Goal: Task Accomplishment & Management: Use online tool/utility

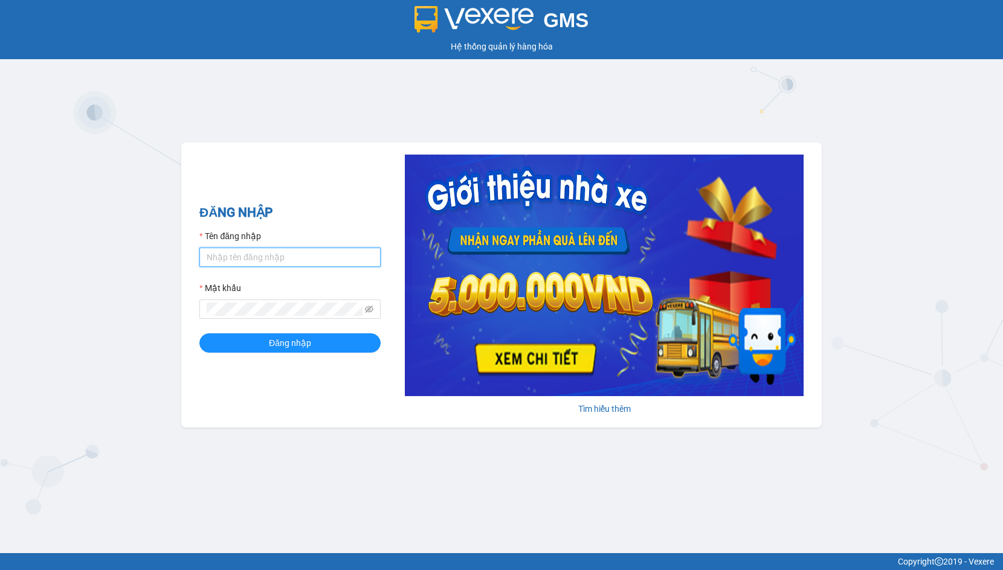
click at [234, 257] on input "Tên đăng nhập" at bounding box center [289, 257] width 181 height 19
drag, startPoint x: 234, startPoint y: 257, endPoint x: 256, endPoint y: 288, distance: 37.2
click at [234, 258] on input "Tên đăng nhập" at bounding box center [289, 257] width 181 height 19
type input "hien.phuchai"
click at [199, 334] on button "Đăng nhập" at bounding box center [289, 343] width 181 height 19
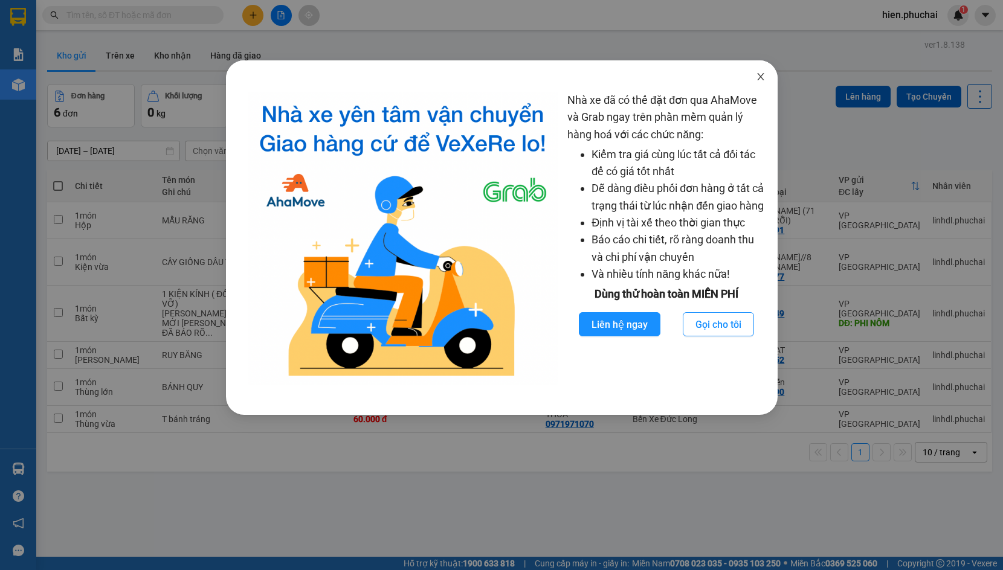
click at [746, 77] on span "Close" at bounding box center [761, 77] width 34 height 34
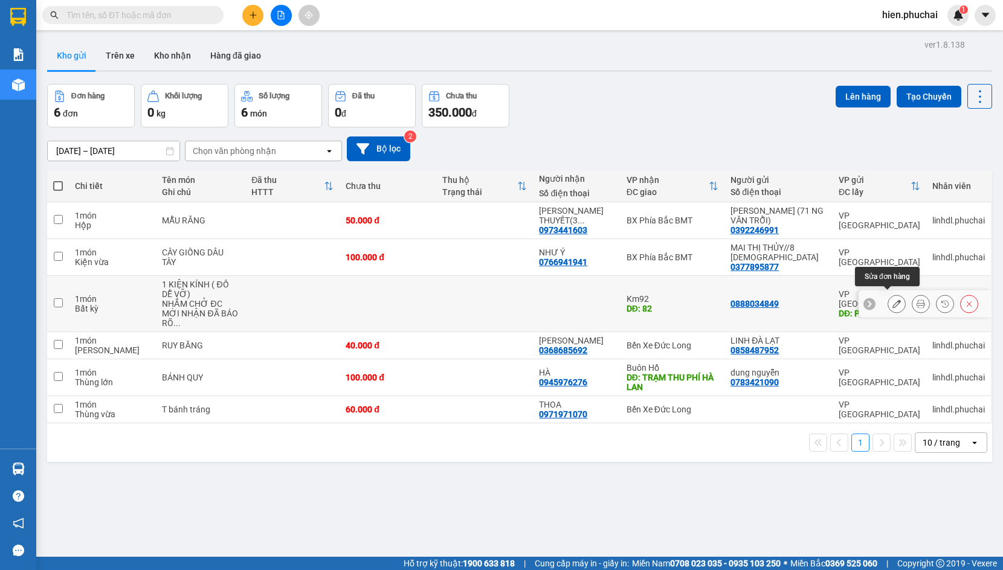
click at [892, 300] on icon at bounding box center [896, 304] width 8 height 8
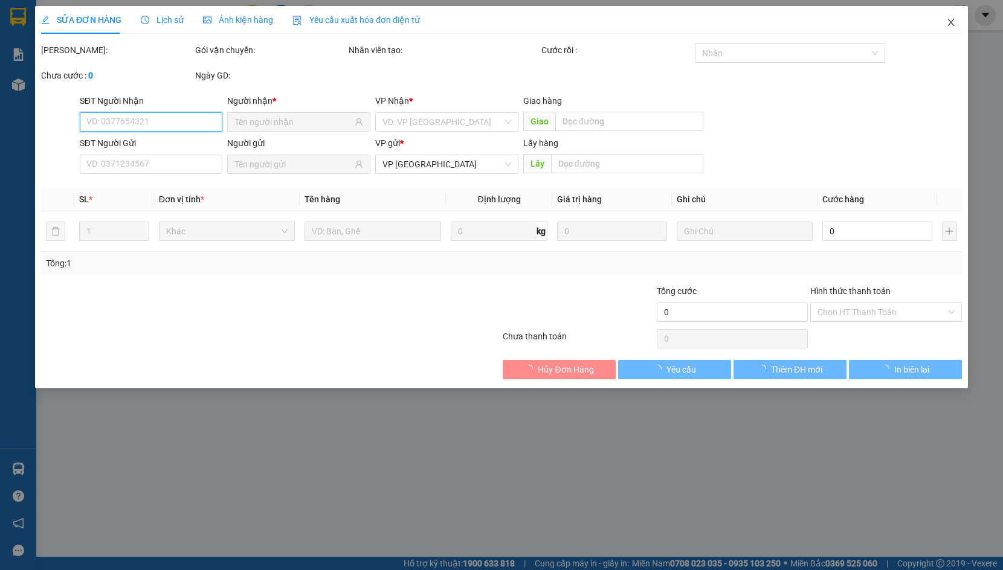
type input "82"
type input "0888034849"
type input "PHI NÔM"
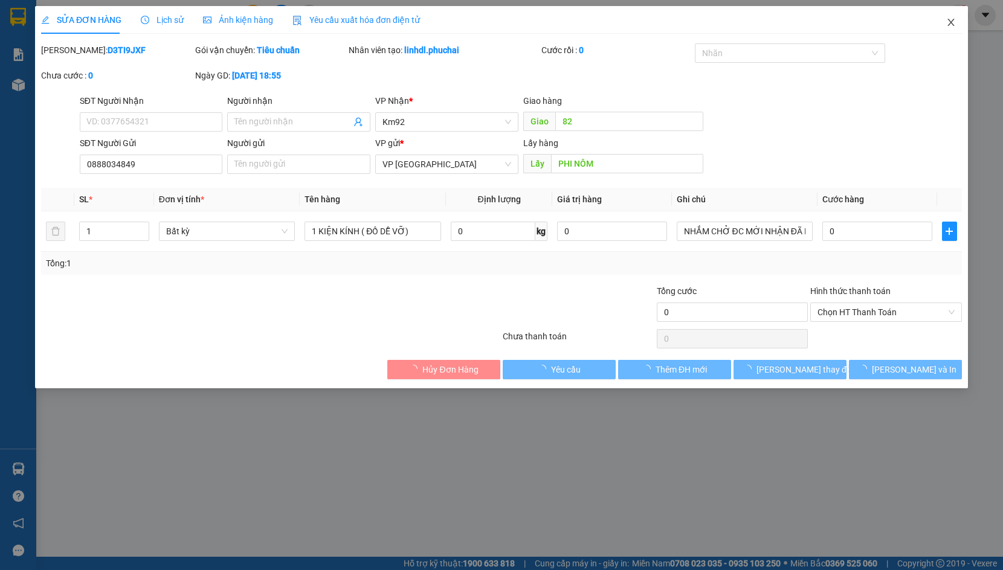
click at [945, 22] on span "Close" at bounding box center [951, 23] width 34 height 34
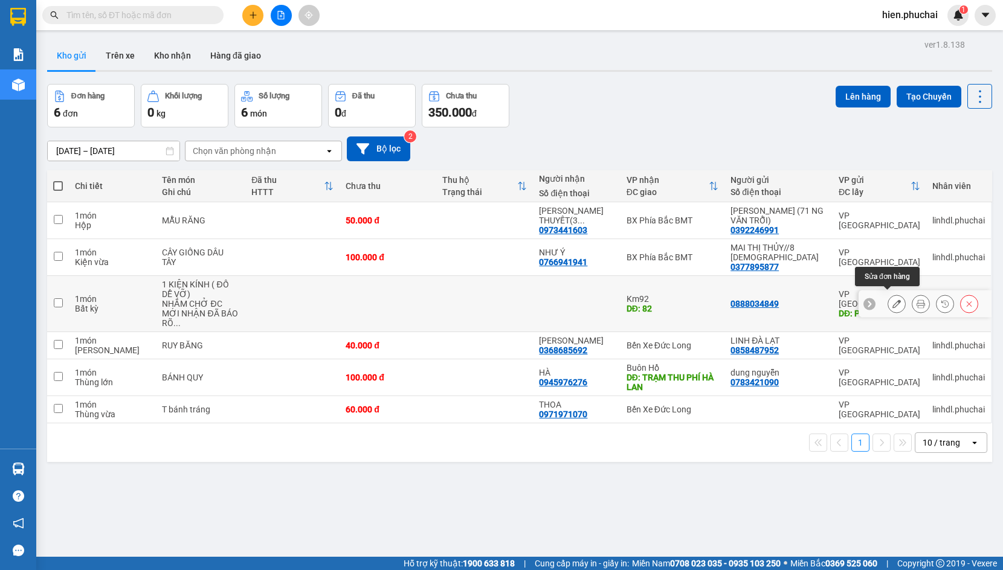
click at [892, 300] on icon at bounding box center [896, 304] width 8 height 8
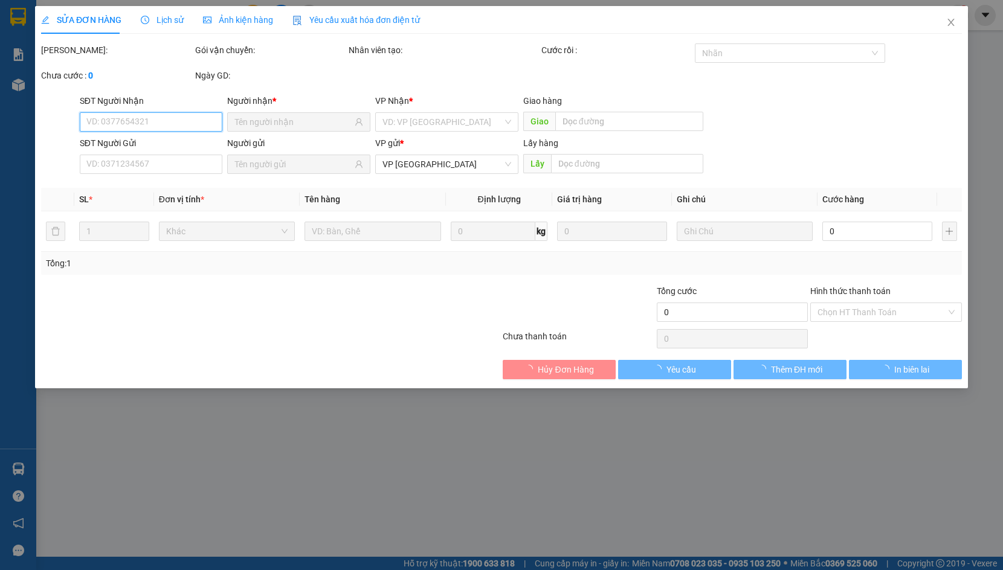
type input "82"
type input "0888034849"
type input "PHI NÔM"
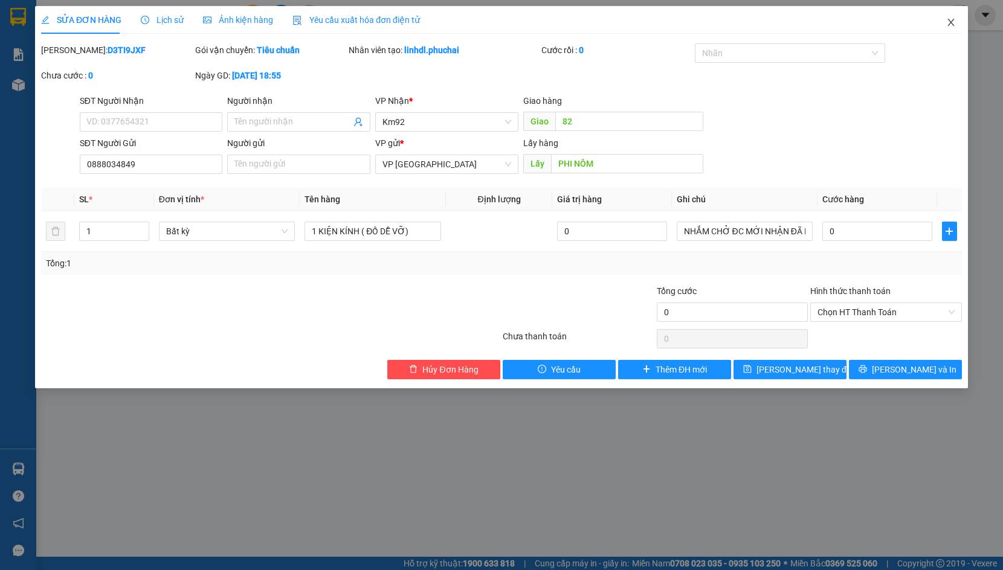
click at [944, 29] on span "Close" at bounding box center [951, 23] width 34 height 34
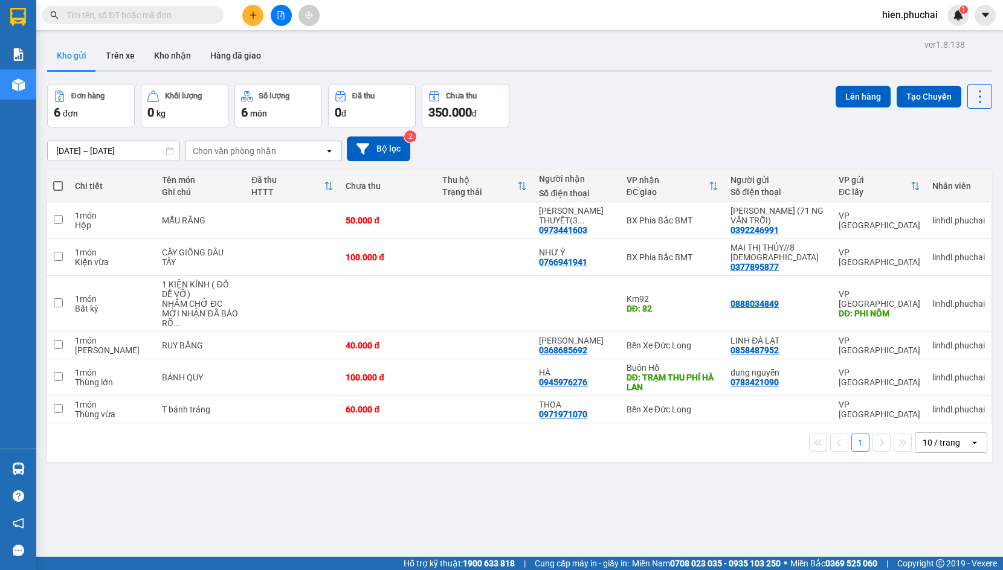
click at [257, 16] on icon "plus" at bounding box center [253, 15] width 8 height 8
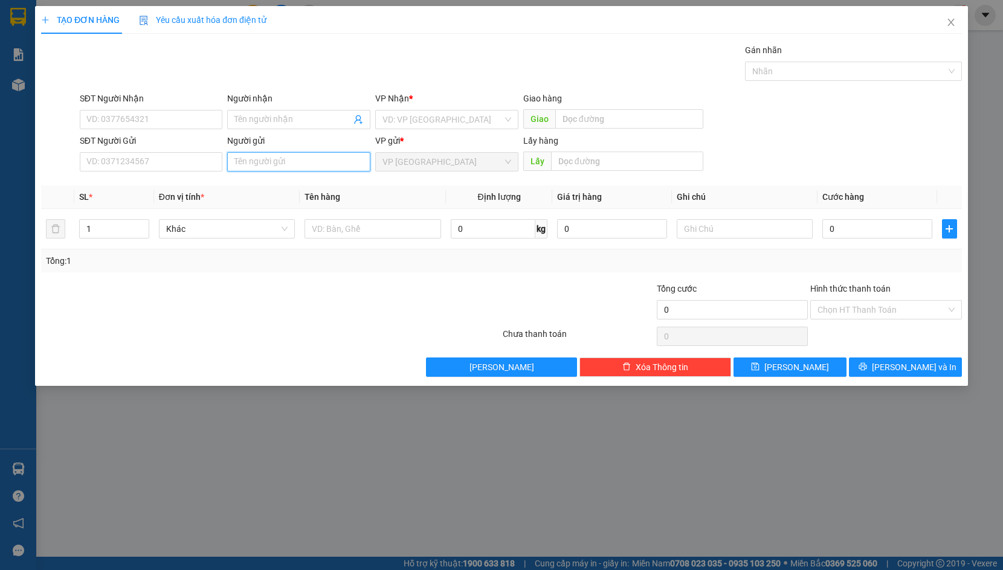
click at [256, 166] on input "Người gửi" at bounding box center [298, 161] width 143 height 19
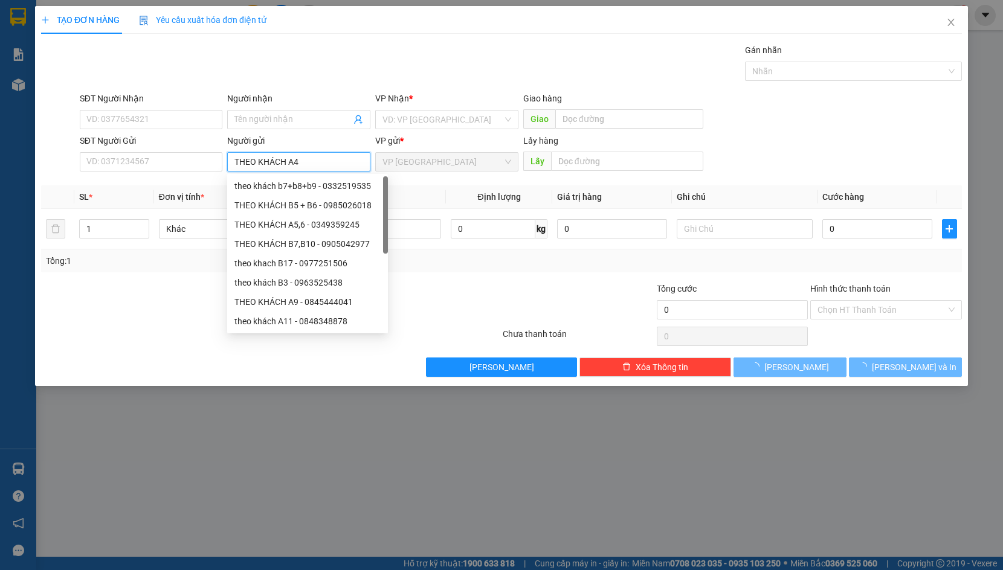
type input "THEO KHÁCH A4"
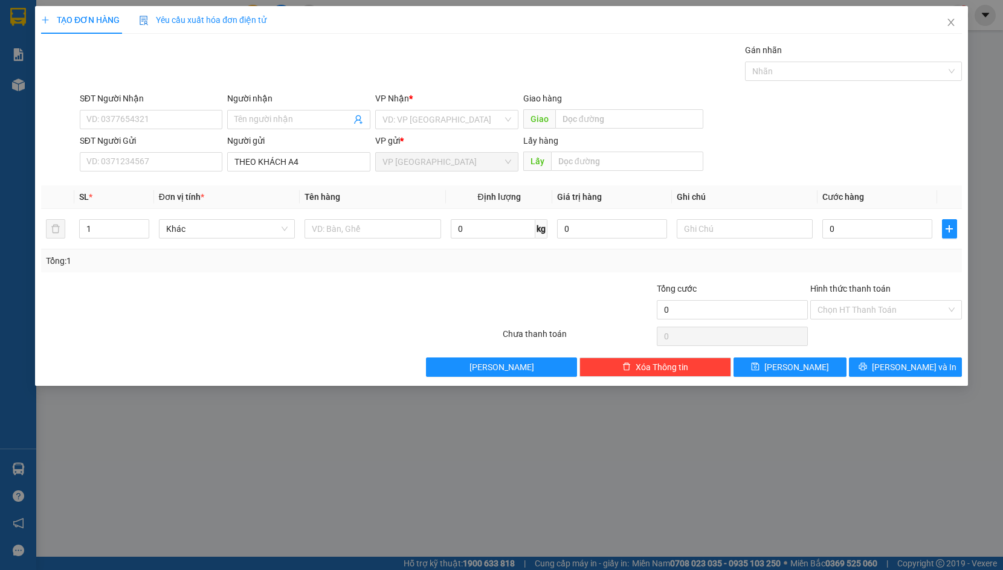
click at [408, 129] on div "VP Nhận * VD: VP Sài Gòn" at bounding box center [446, 113] width 143 height 42
click at [408, 124] on input "search" at bounding box center [442, 120] width 120 height 18
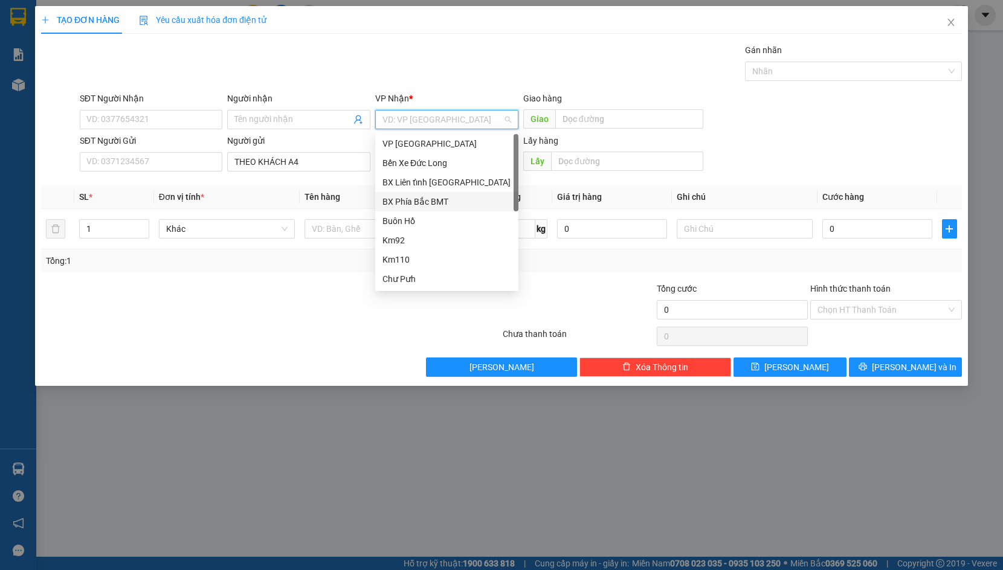
click at [442, 196] on div "BX Phía Bắc BMT" at bounding box center [446, 201] width 129 height 13
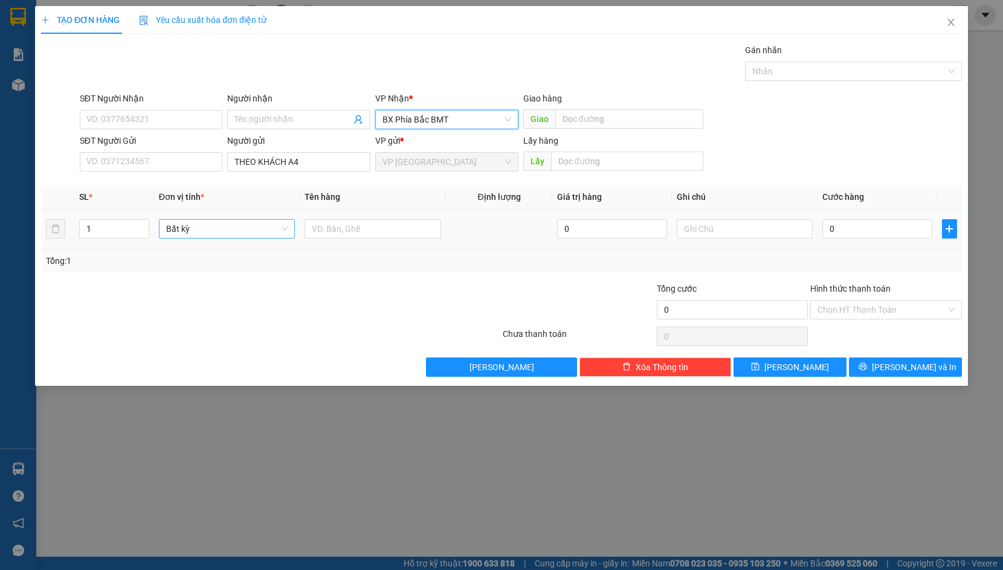
click at [271, 219] on div "Bất kỳ" at bounding box center [227, 228] width 137 height 19
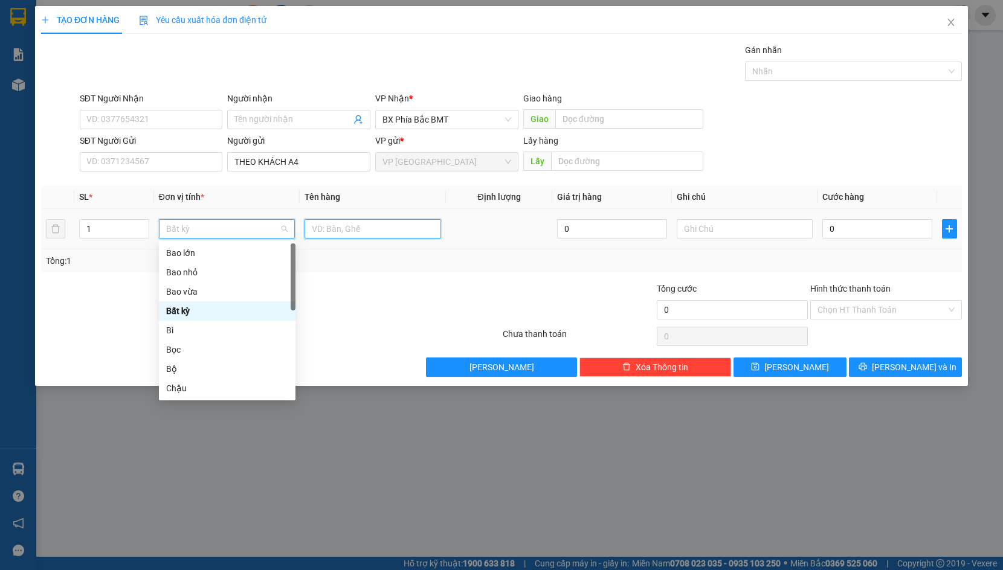
click at [368, 227] on input "text" at bounding box center [373, 228] width 137 height 19
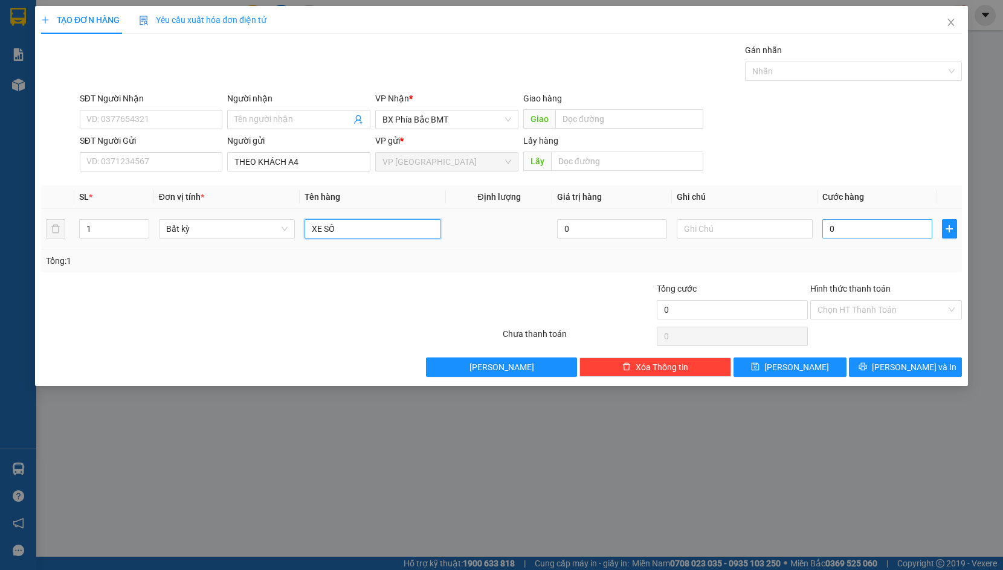
type input "XE SỐ"
click at [869, 224] on input "0" at bounding box center [877, 228] width 110 height 19
type input "3"
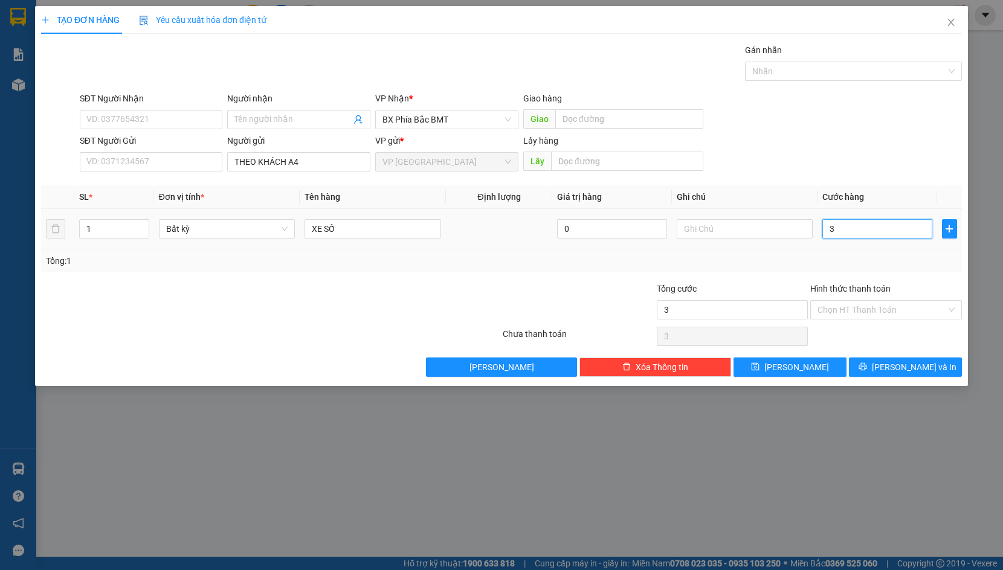
type input "35"
type input "350"
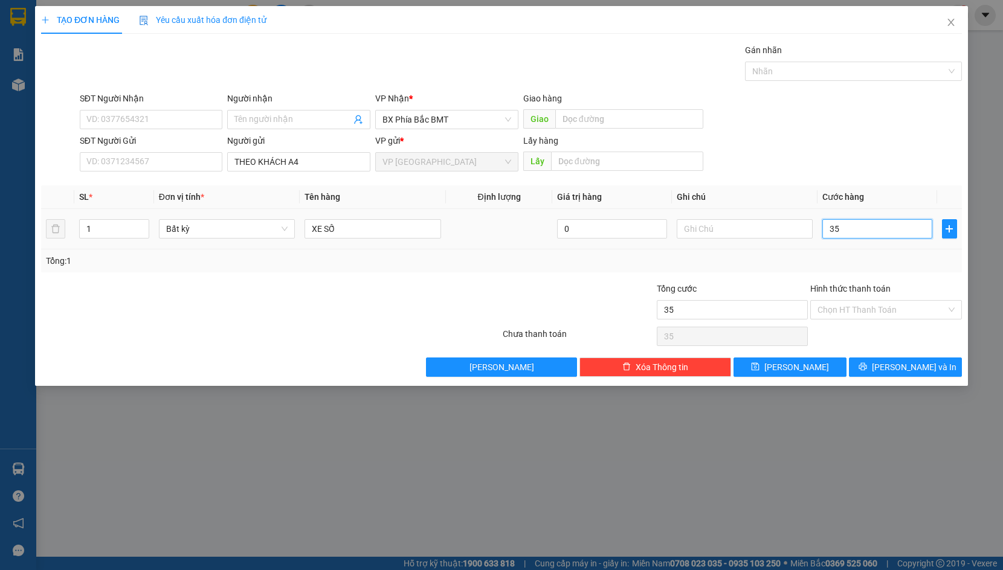
type input "350"
type input "3.500"
type input "35.000"
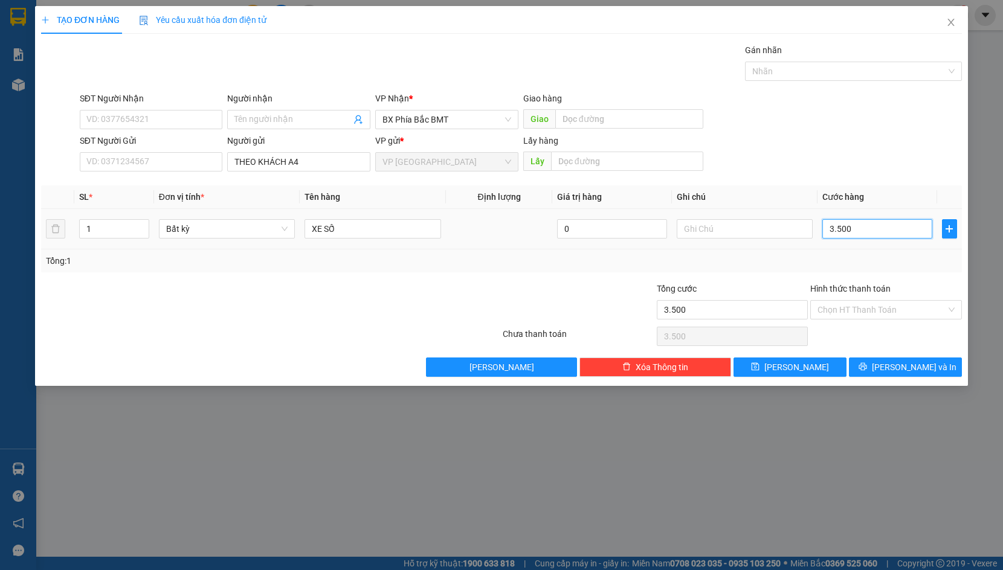
type input "35.000"
type input "350.000"
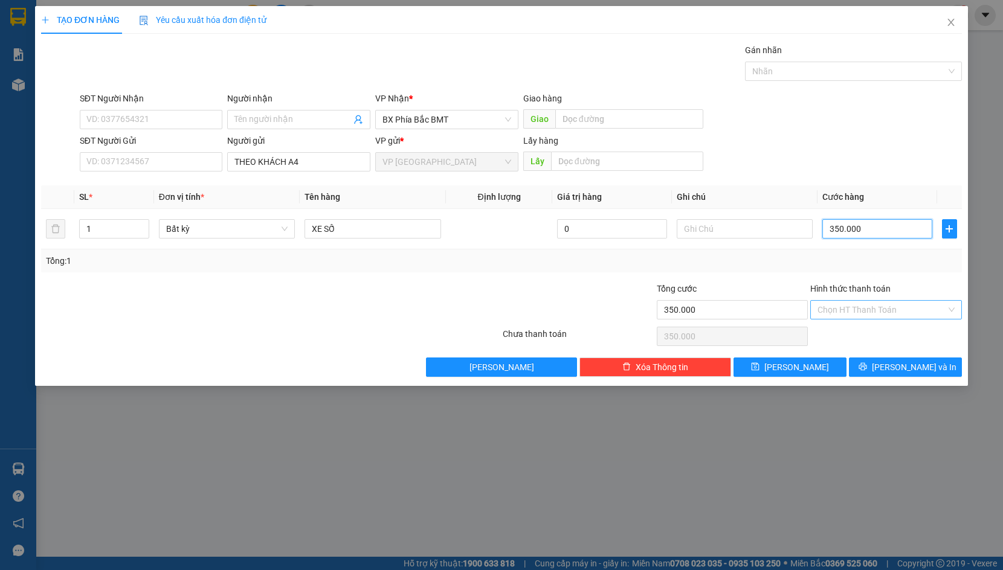
type input "350.000"
click at [889, 312] on input "Hình thức thanh toán" at bounding box center [881, 310] width 129 height 18
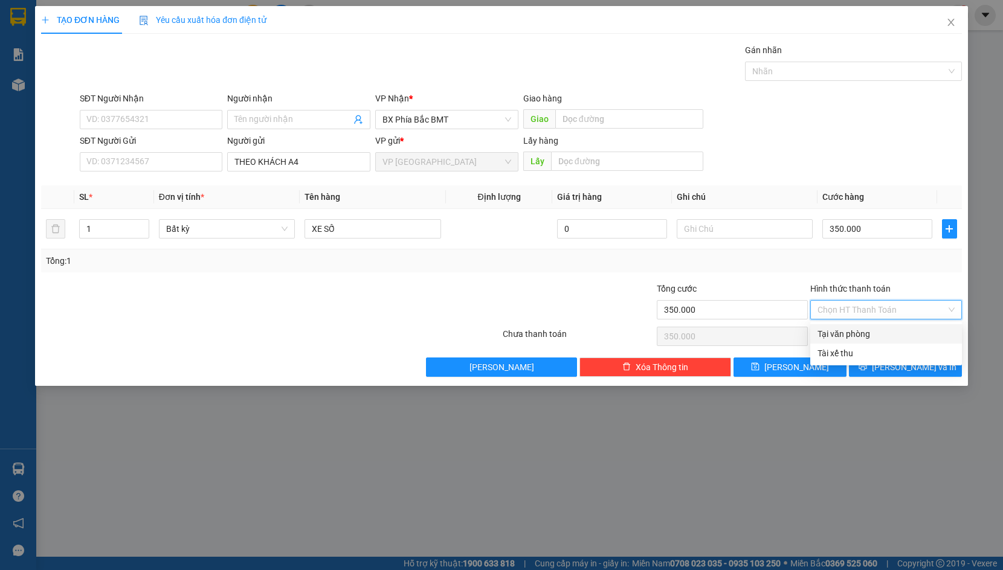
click at [880, 331] on div "Tại văn phòng" at bounding box center [885, 333] width 137 height 13
type input "0"
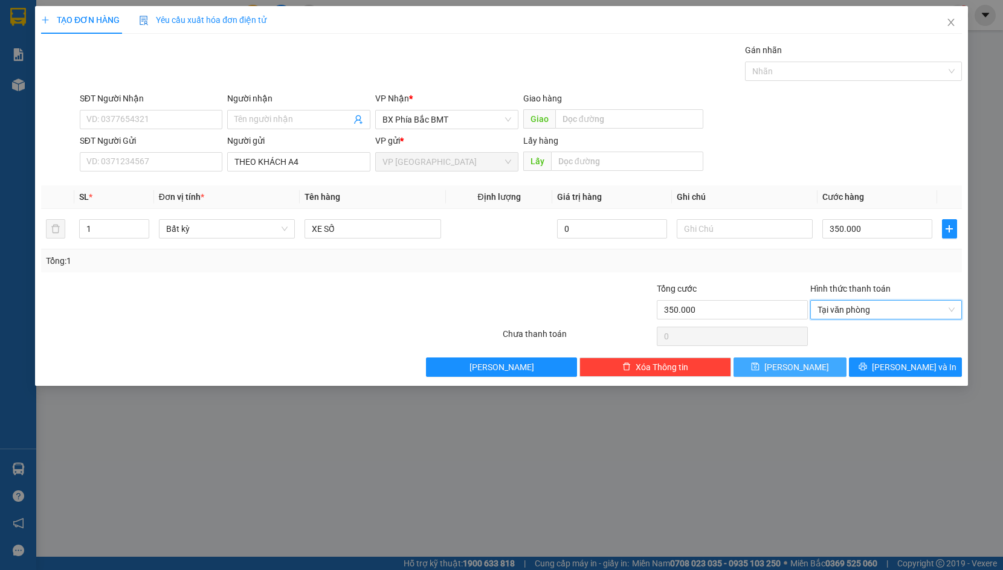
click at [759, 364] on icon "save" at bounding box center [756, 367] width 8 height 8
type input "0"
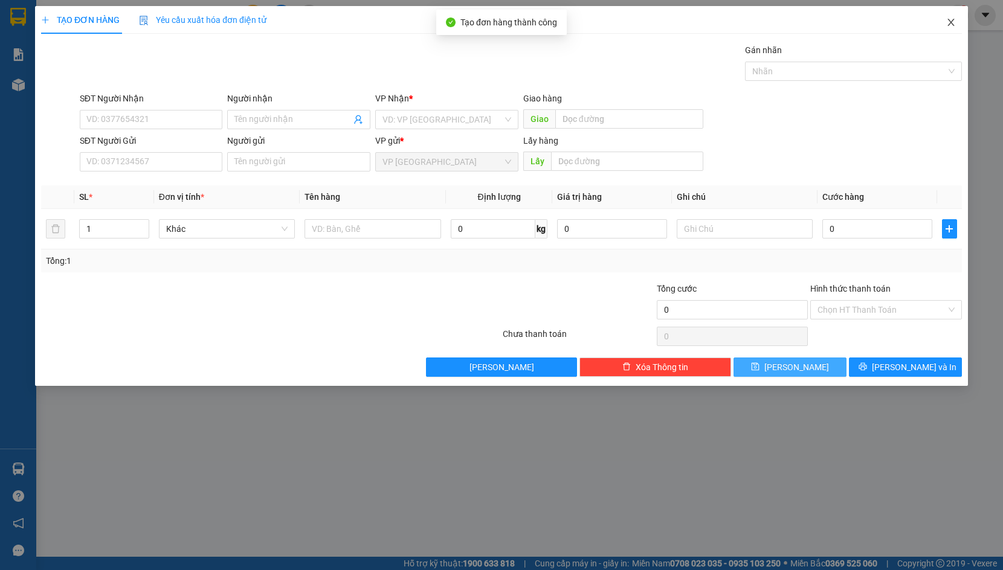
click at [959, 28] on span "Close" at bounding box center [951, 23] width 34 height 34
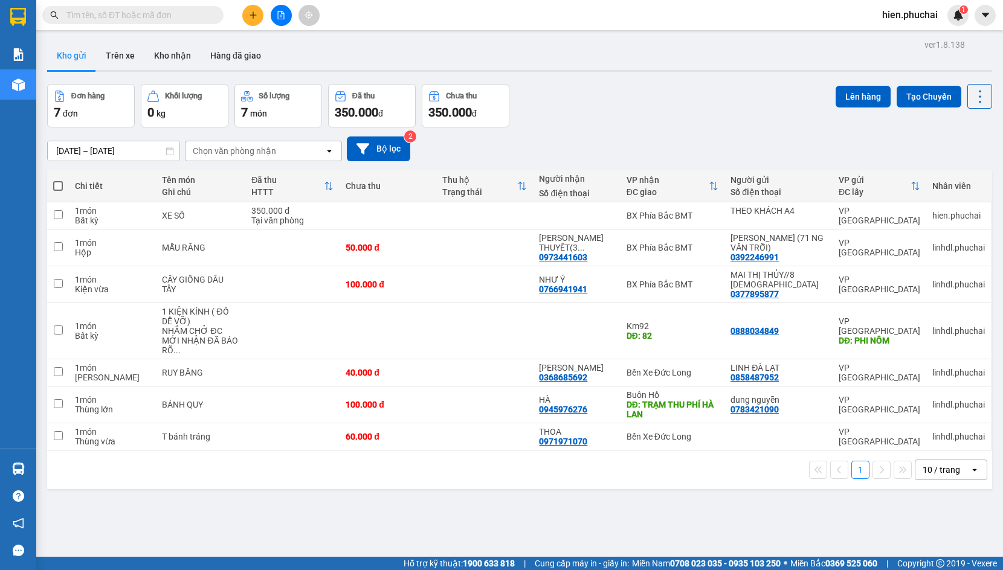
click at [637, 105] on div "Đơn hàng 7 đơn Khối lượng 0 kg Số lượng 7 món Đã thu 350.000 đ Chưa thu 350.000…" at bounding box center [519, 106] width 945 height 44
click at [53, 187] on th at bounding box center [58, 186] width 22 height 32
click at [59, 190] on span at bounding box center [58, 186] width 10 height 10
click at [58, 180] on input "checkbox" at bounding box center [58, 180] width 0 height 0
checkbox input "true"
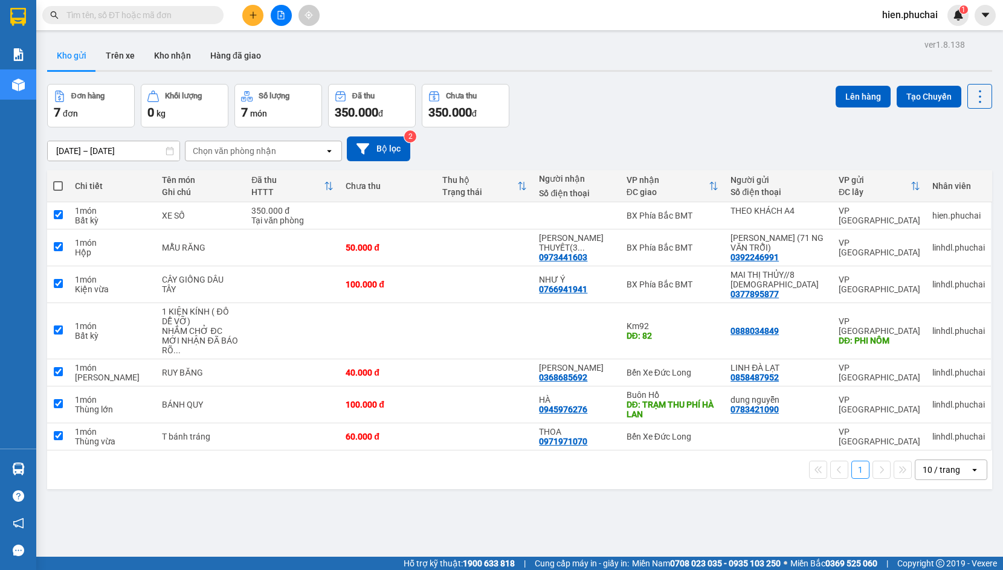
checkbox input "true"
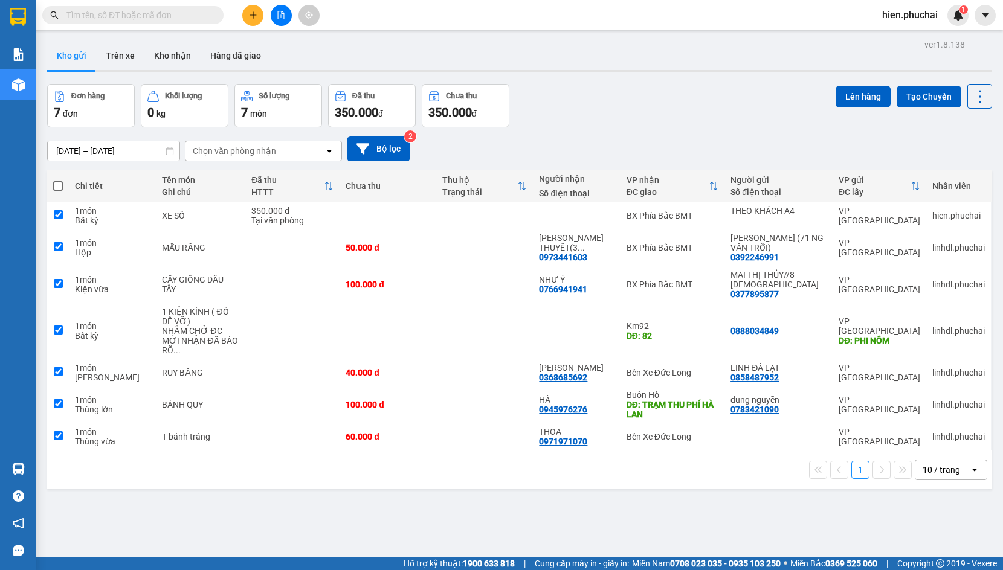
checkbox input "true"
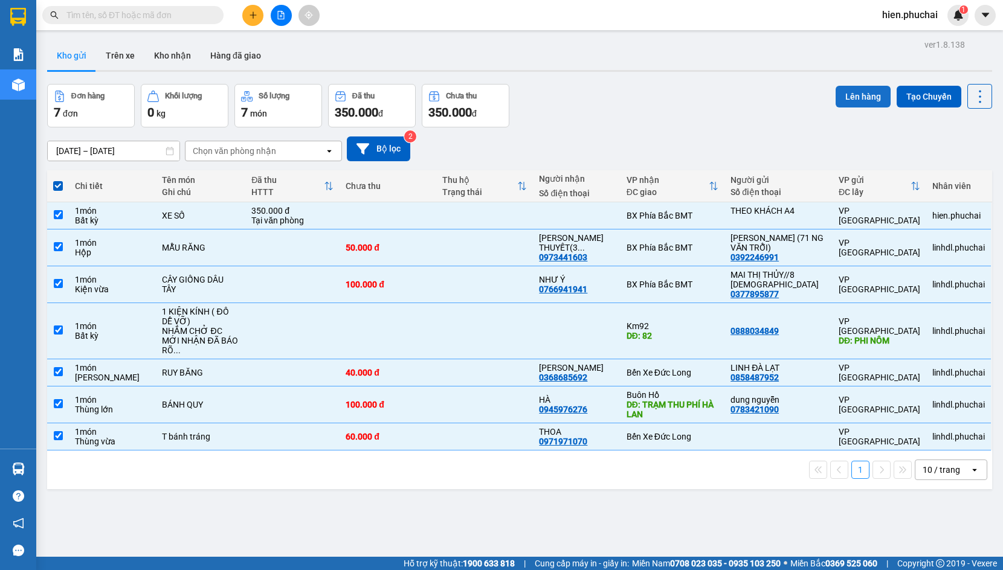
click at [854, 98] on button "Lên hàng" at bounding box center [863, 97] width 55 height 22
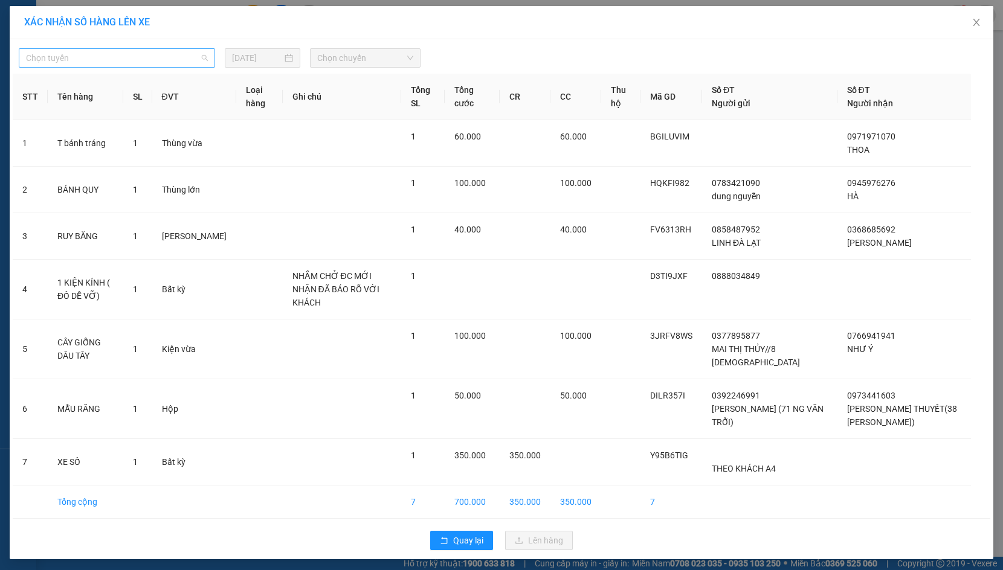
click at [165, 60] on span "Chọn tuyến" at bounding box center [117, 58] width 182 height 18
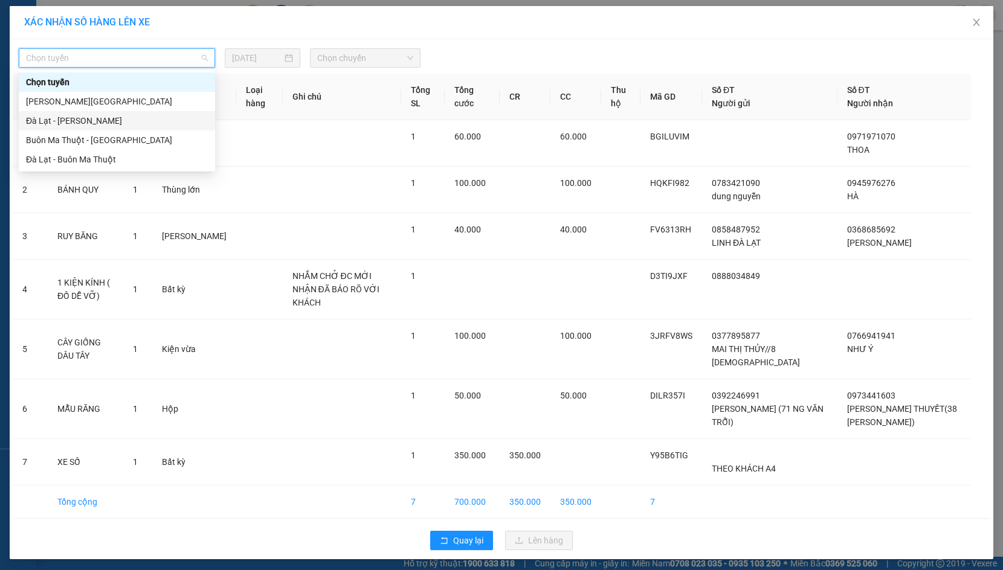
click at [123, 117] on th "Tên hàng" at bounding box center [86, 97] width 76 height 47
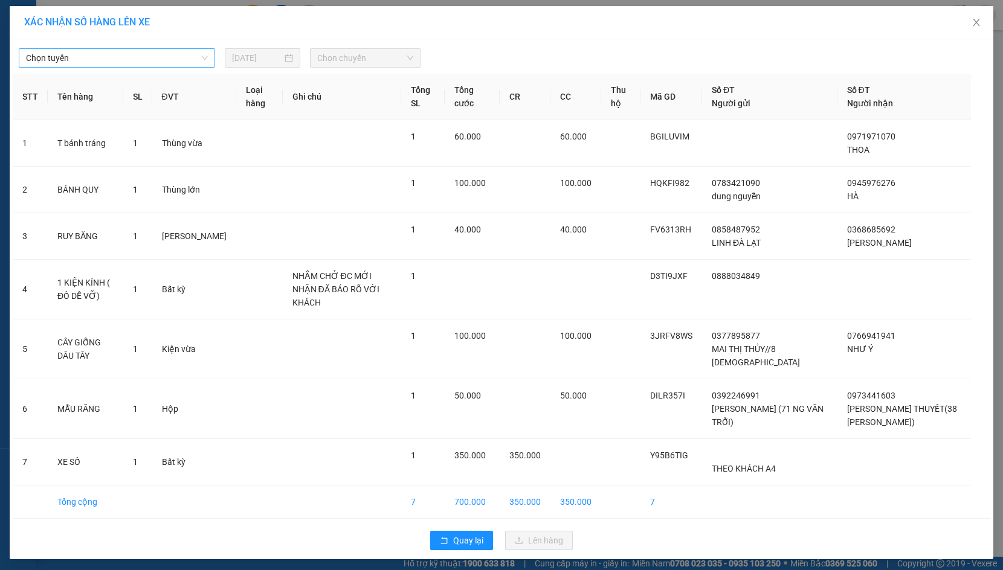
click at [162, 57] on span "Chọn tuyến" at bounding box center [117, 58] width 182 height 18
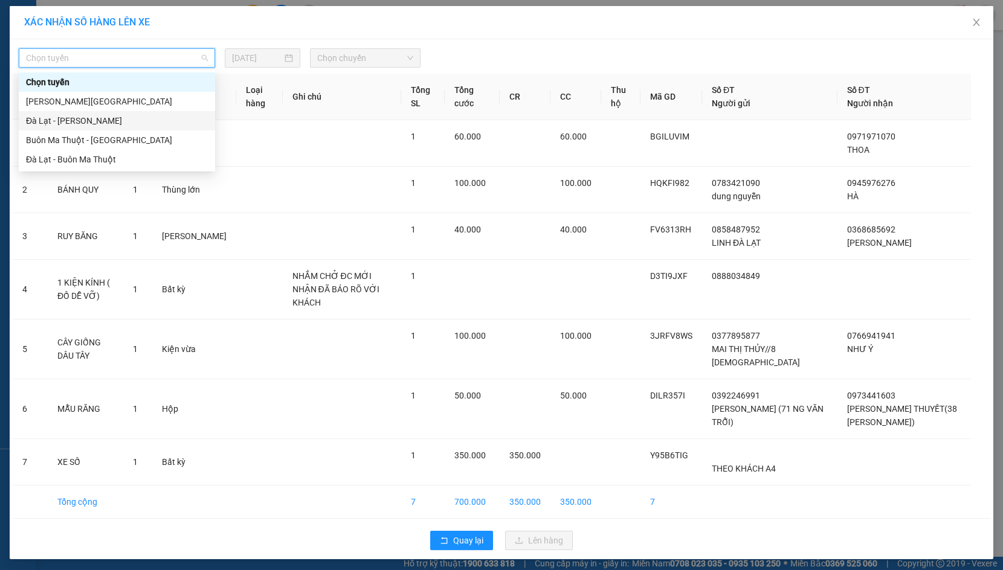
click at [134, 124] on div "Đà Lạt - Gia Lai" at bounding box center [117, 120] width 182 height 13
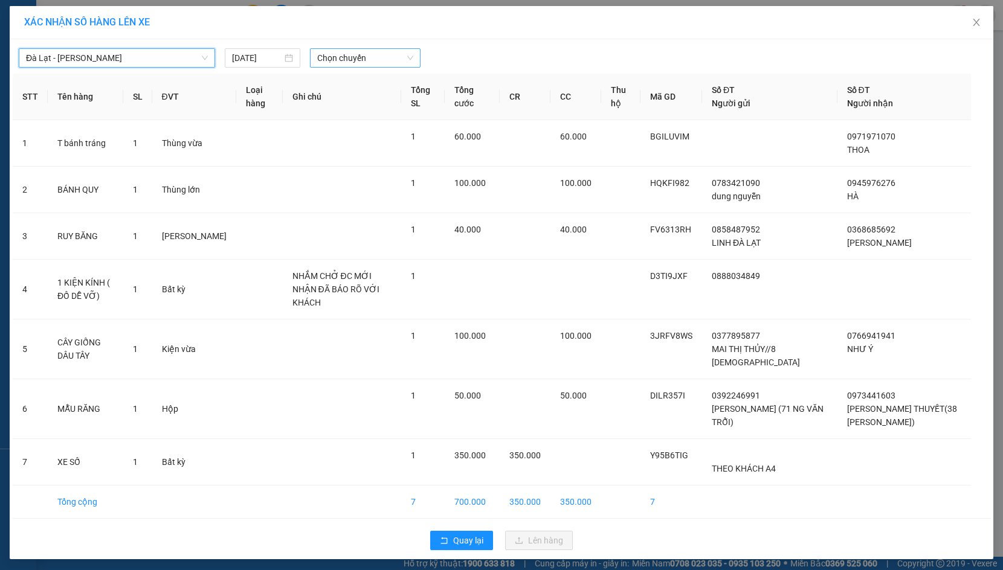
click at [344, 60] on span "Chọn chuyến" at bounding box center [365, 58] width 96 height 18
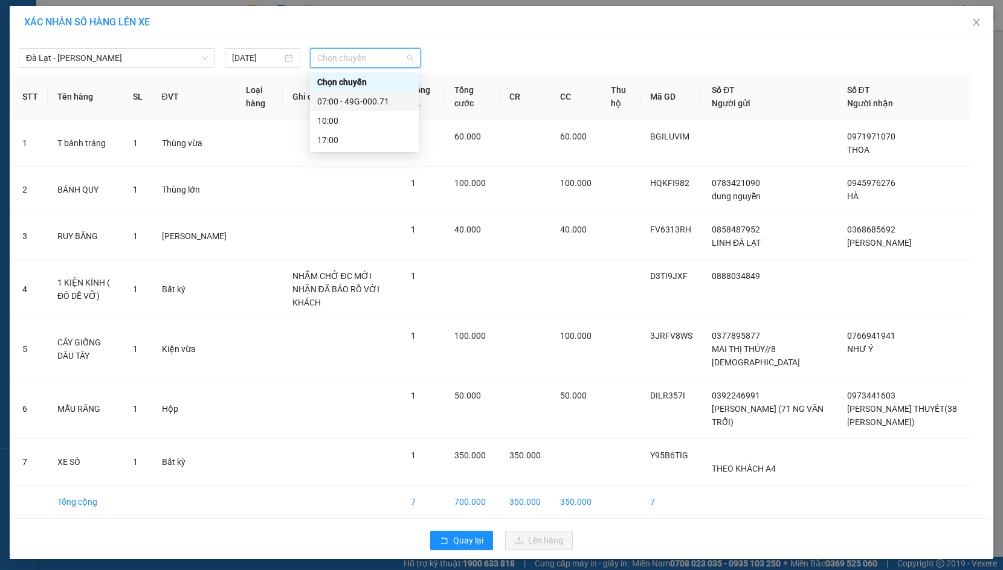
click at [366, 106] on div "07:00 - 49G-000.71" at bounding box center [364, 101] width 94 height 13
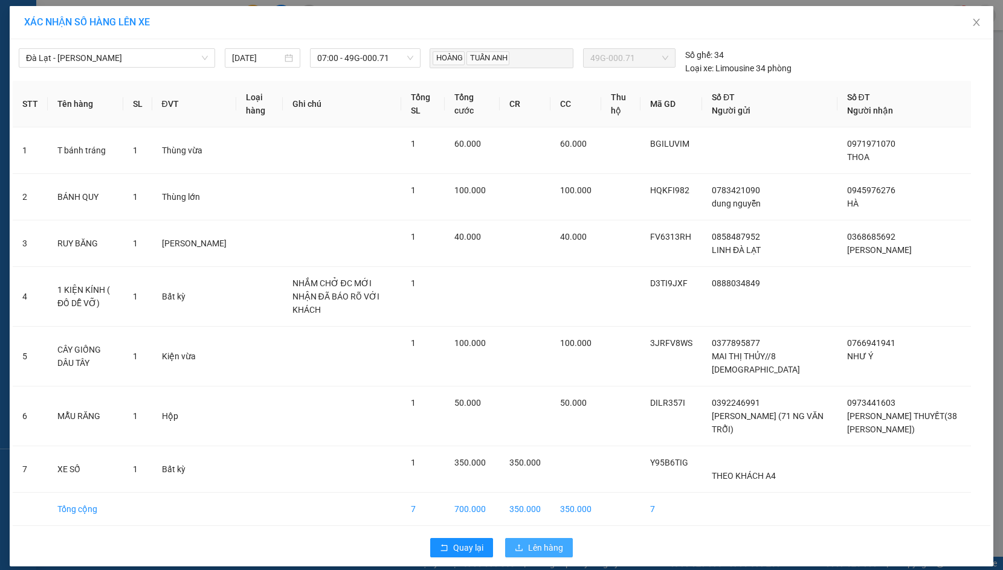
click at [541, 541] on span "Lên hàng" at bounding box center [545, 547] width 35 height 13
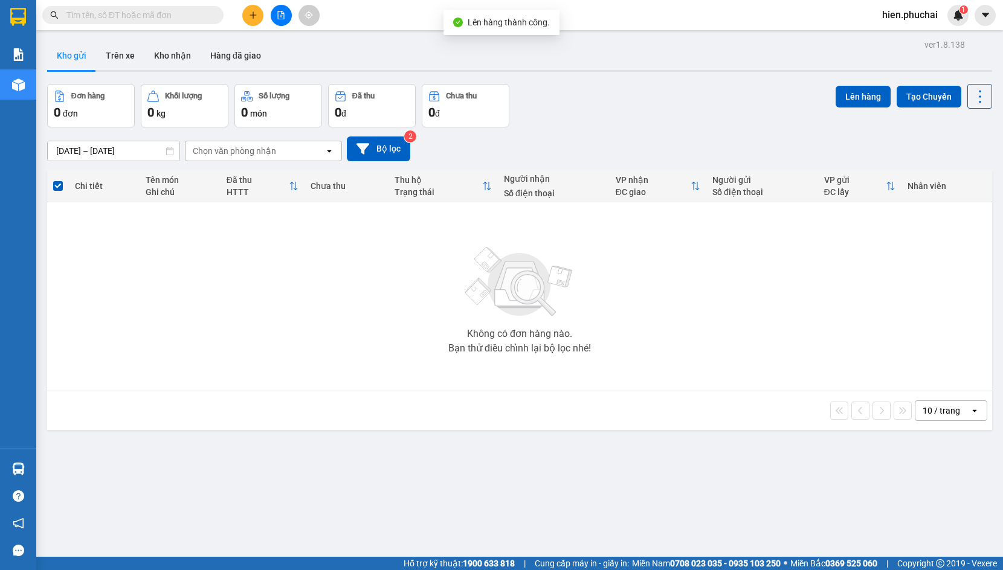
click at [283, 19] on icon "file-add" at bounding box center [281, 15] width 7 height 8
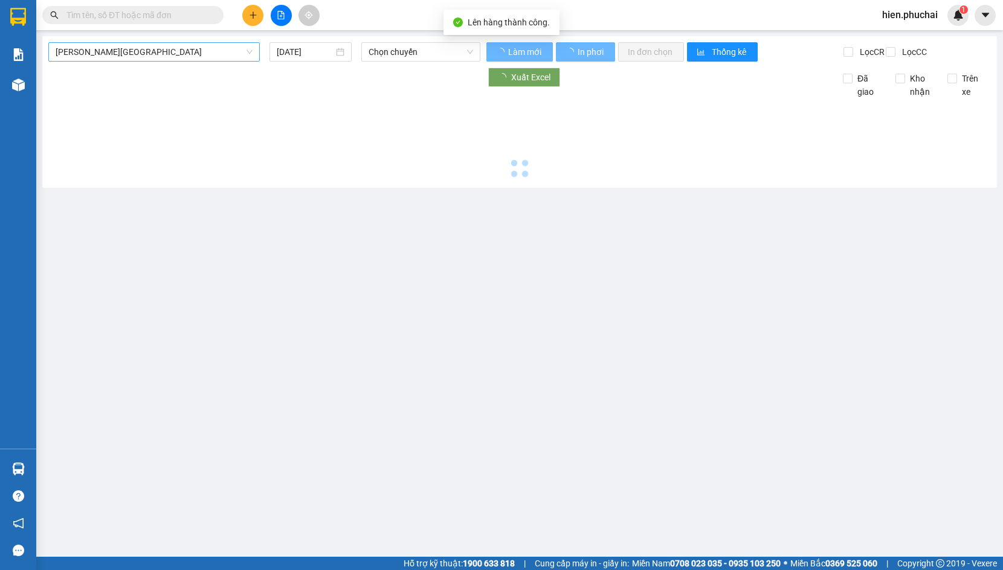
type input "14/08/2025"
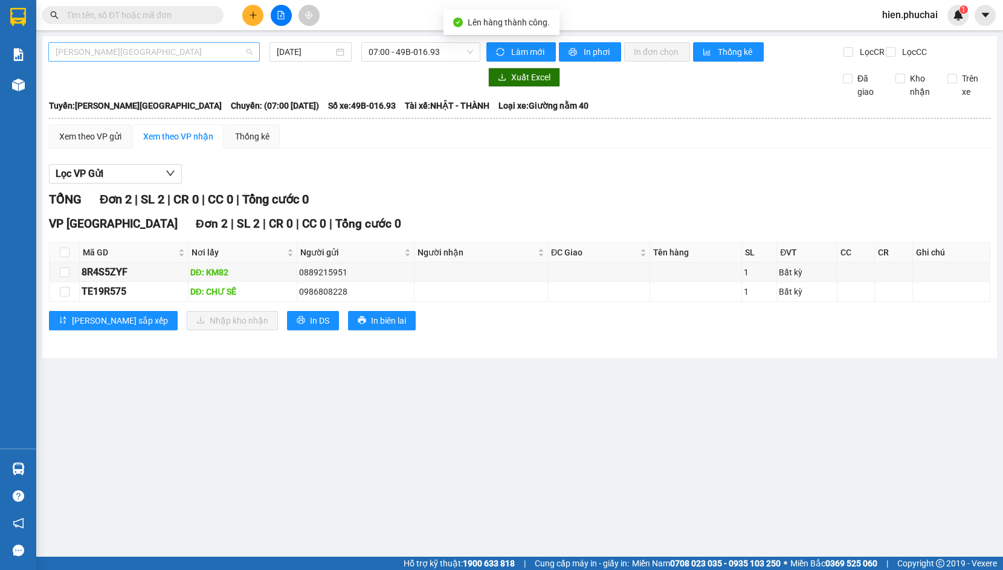
click at [155, 59] on span "Gia Lai - Đà Lạt" at bounding box center [154, 52] width 197 height 18
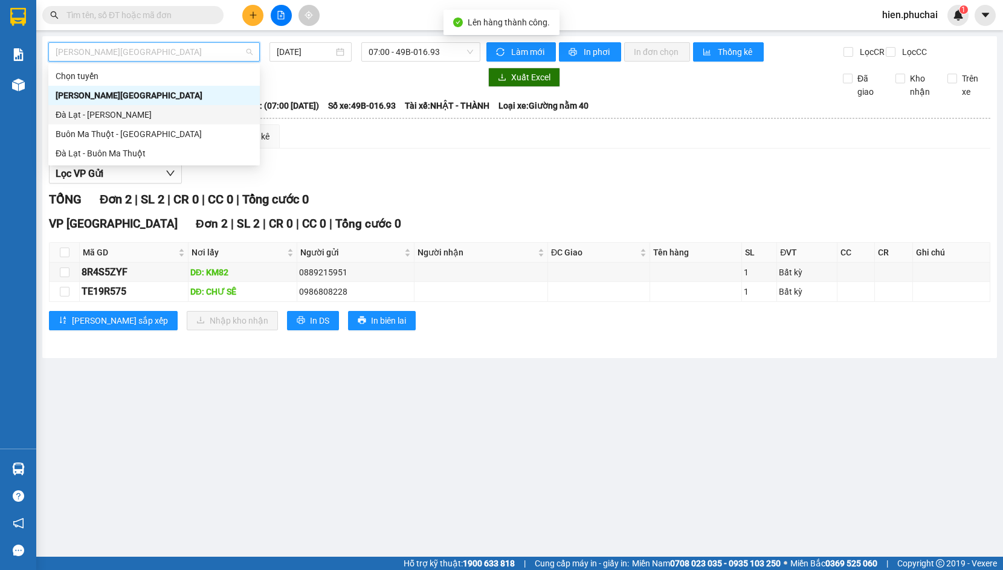
click at [140, 115] on div "Đà Lạt - Gia Lai" at bounding box center [154, 114] width 197 height 13
type input "14/08/2025"
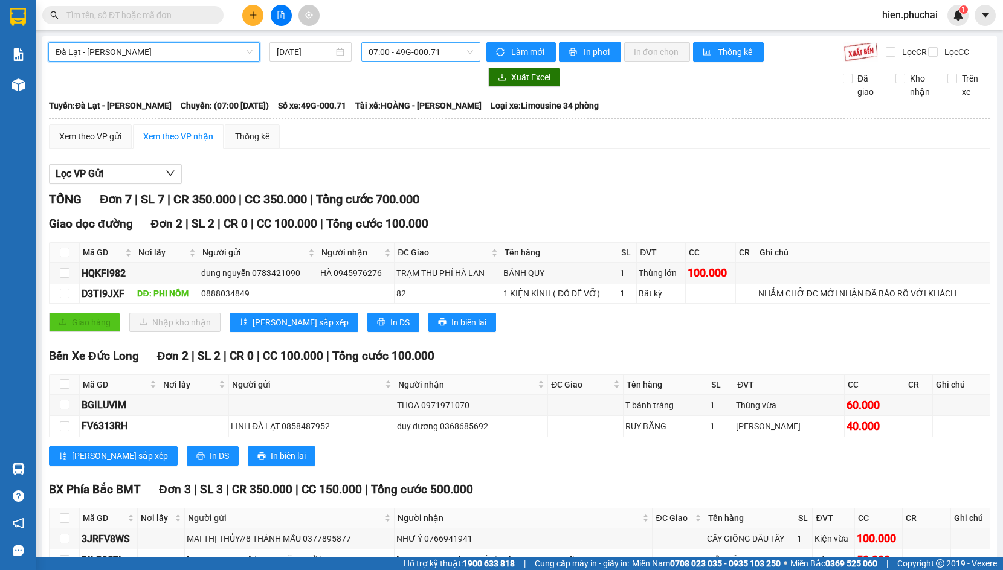
click at [376, 52] on span "07:00 - 49G-000.71" at bounding box center [421, 52] width 105 height 18
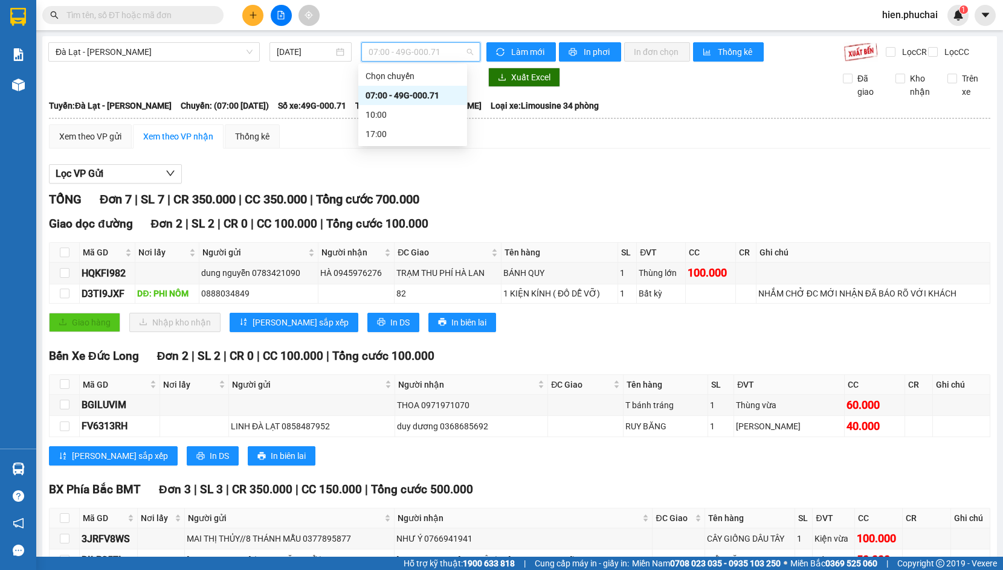
click at [390, 95] on div "07:00 - 49G-000.71" at bounding box center [413, 95] width 94 height 13
click at [511, 50] on span "Làm mới" at bounding box center [528, 51] width 35 height 13
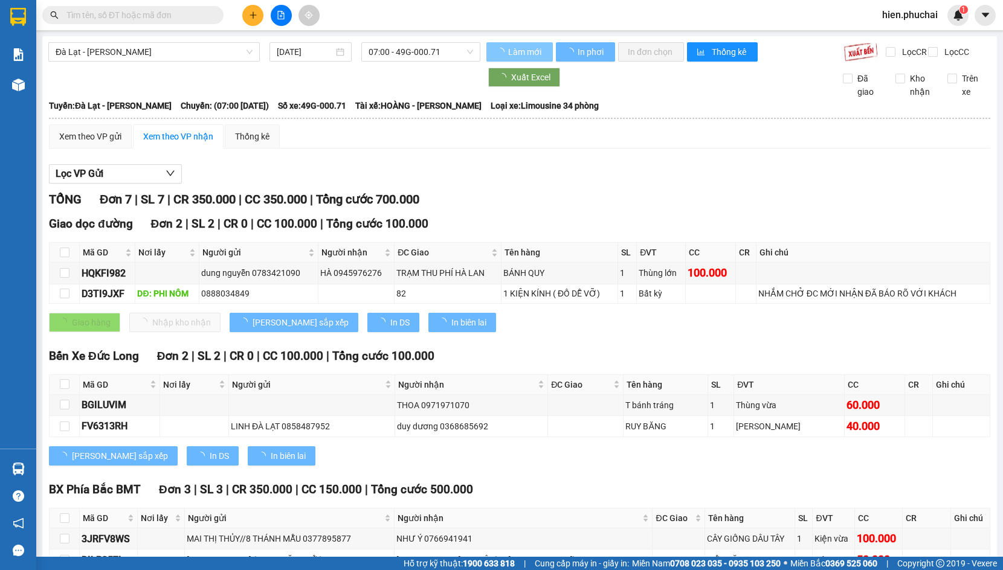
click at [508, 50] on span "Làm mới" at bounding box center [525, 51] width 35 height 13
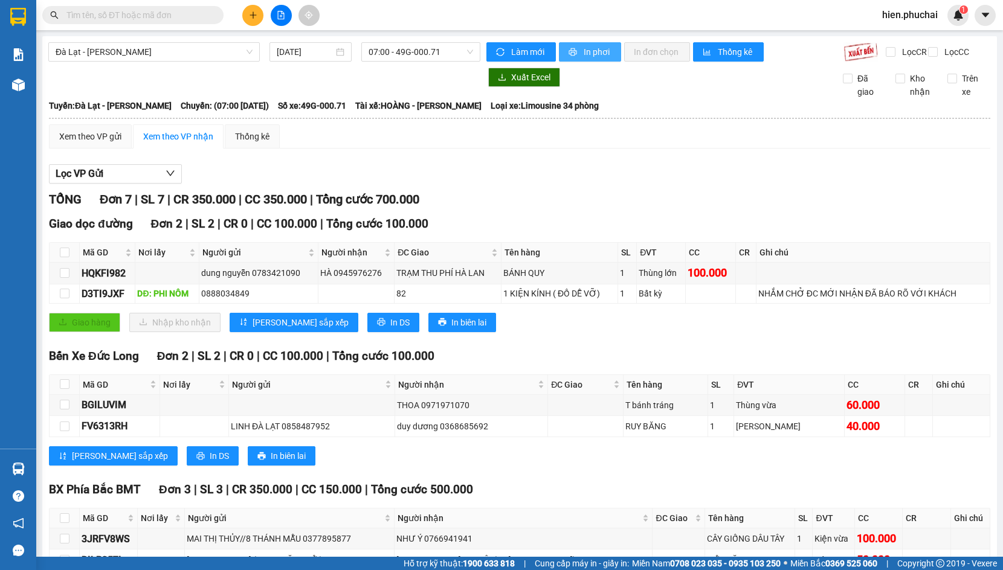
click at [584, 46] on span "In phơi" at bounding box center [598, 51] width 28 height 13
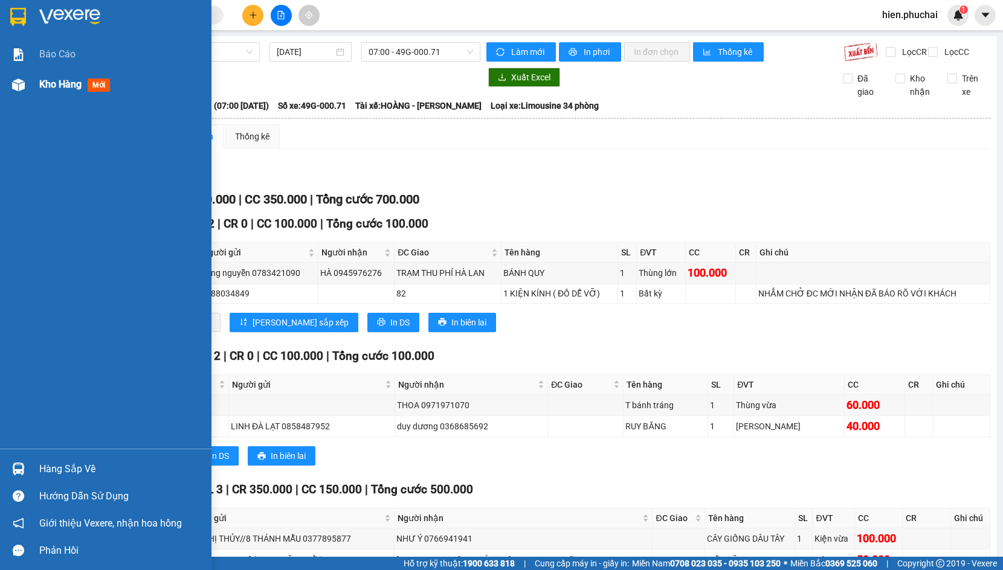
click at [13, 90] on img at bounding box center [18, 85] width 13 height 13
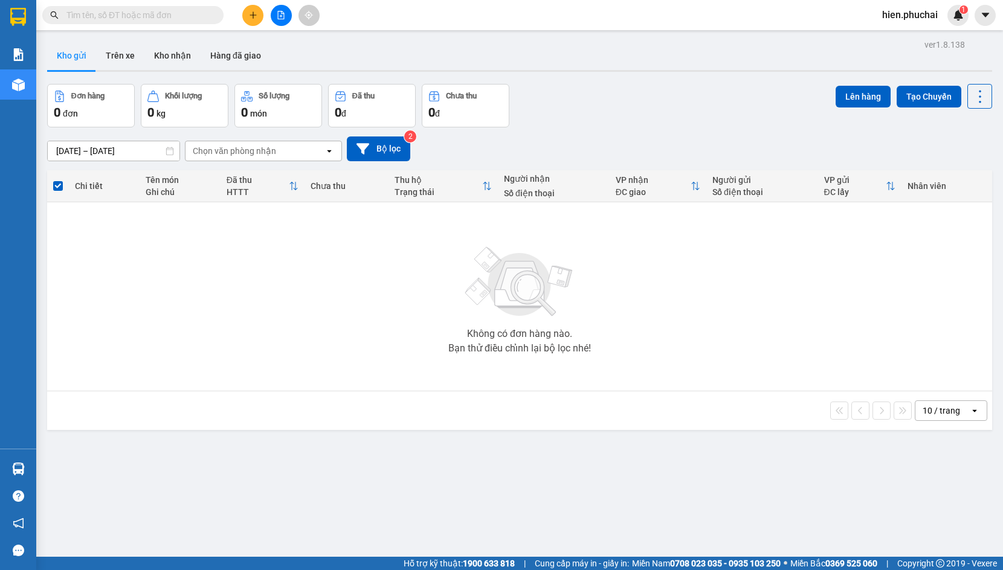
click at [360, 260] on div "Không có đơn hàng nào. Bạn thử điều chỉnh lại bộ lọc nhé!" at bounding box center [519, 296] width 933 height 181
